Goal: Find specific page/section: Find specific page/section

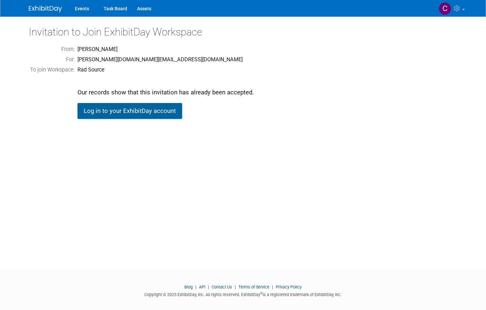
click at [165, 108] on link "Log in to your ExhibitDay account" at bounding box center [130, 111] width 105 height 16
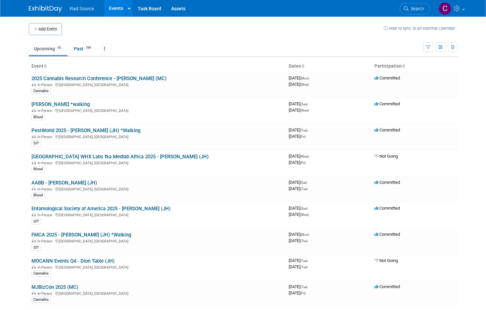
click at [47, 180] on link "AABB - [PERSON_NAME] (JH)" at bounding box center [64, 183] width 66 height 6
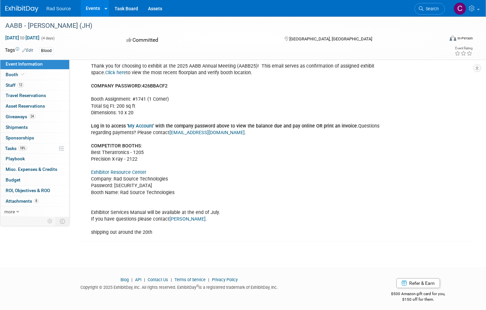
scroll to position [200, 0]
click at [122, 170] on link "Exhibitor Resource Center" at bounding box center [118, 173] width 55 height 6
drag, startPoint x: 115, startPoint y: 183, endPoint x: 158, endPoint y: 182, distance: 42.7
click at [158, 182] on div "Thank you for choosing to exhibit at the 2025 AABB Annual Meeting (AABB25)! Thi…" at bounding box center [241, 150] width 311 height 180
copy div "426BBACF2"
